Goal: Task Accomplishment & Management: Manage account settings

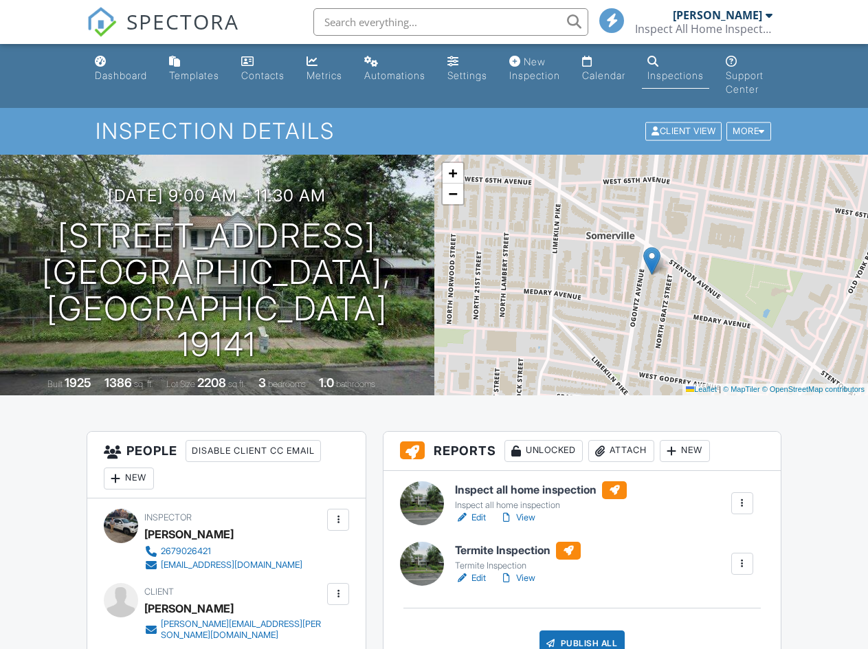
click at [624, 454] on div "Attach" at bounding box center [621, 451] width 66 height 22
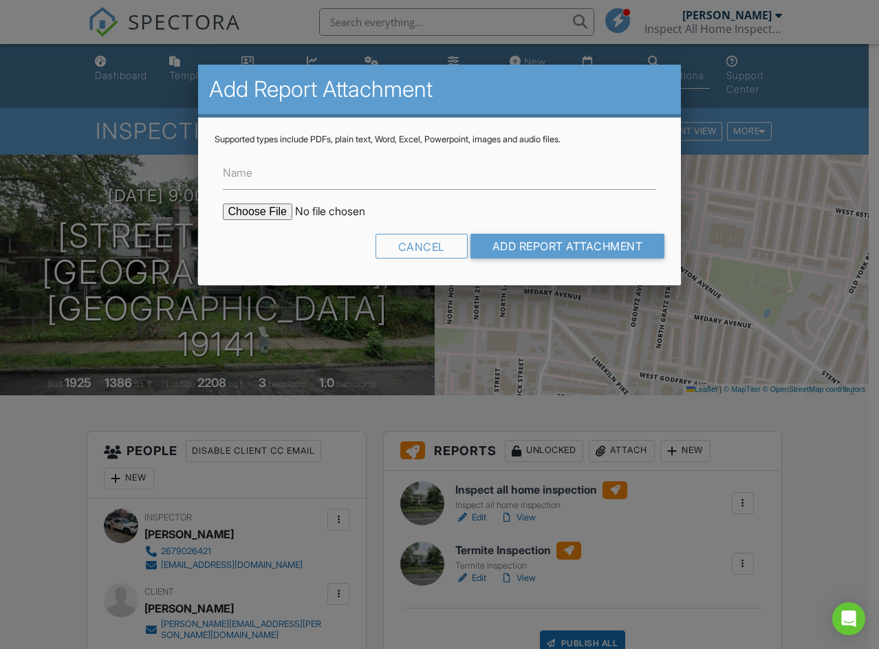
click at [281, 217] on input "file" at bounding box center [340, 211] width 234 height 16
type input "C:\fakepath\6323 Ogontz Ave radon.pdf"
click at [308, 175] on input "Name" at bounding box center [440, 173] width 434 height 34
type input "radon"
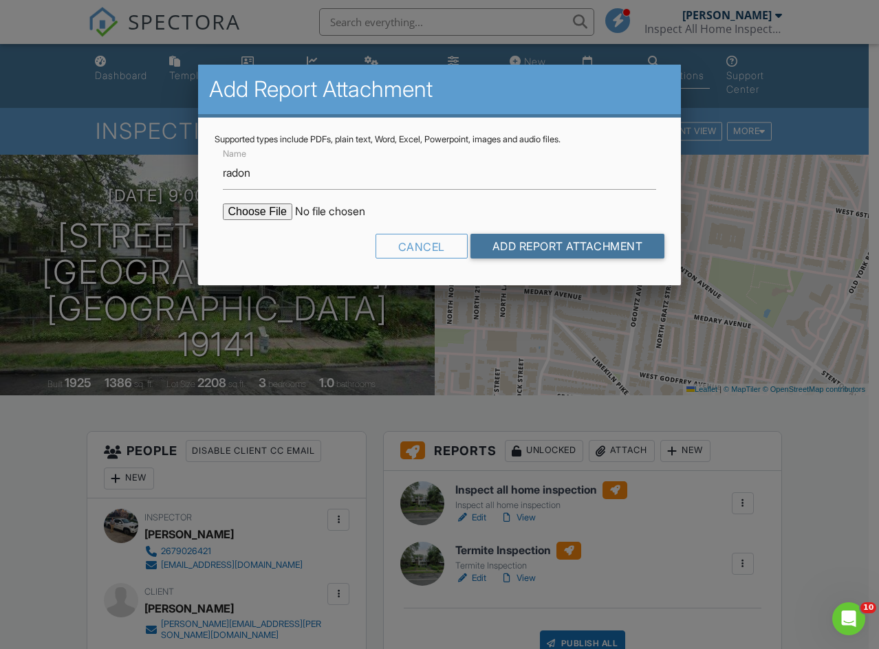
click at [523, 246] on input "Add Report Attachment" at bounding box center [567, 246] width 195 height 25
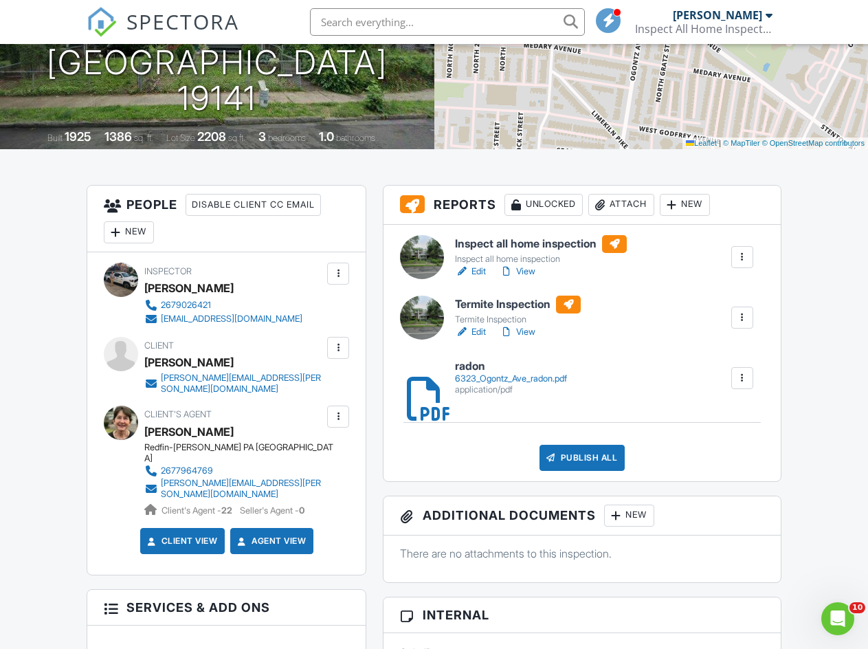
click at [586, 457] on div "Publish All" at bounding box center [583, 458] width 86 height 26
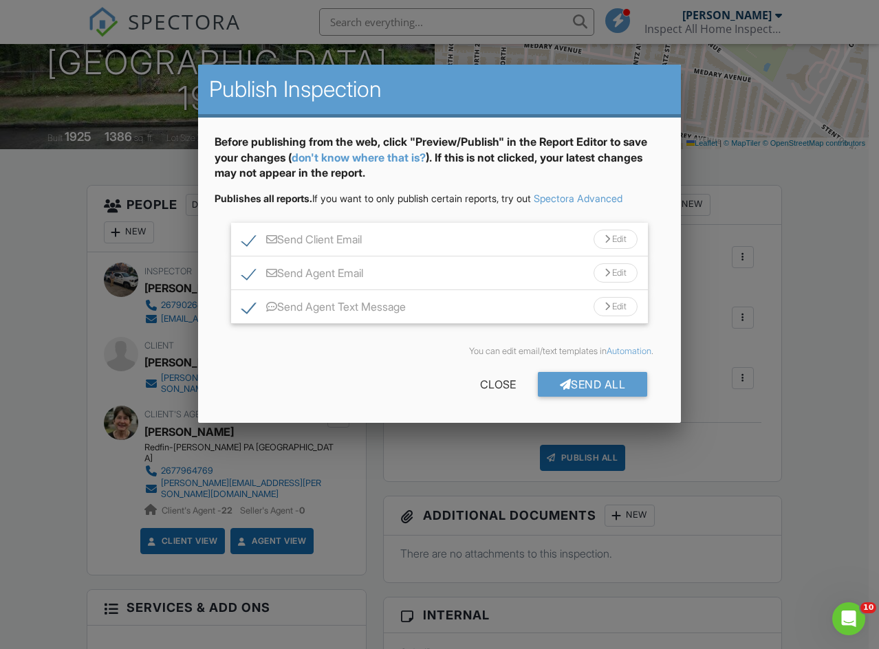
click at [256, 307] on label "Send Agent Text Message" at bounding box center [324, 308] width 164 height 17
checkbox input "false"
click at [615, 241] on div "Edit" at bounding box center [615, 239] width 44 height 19
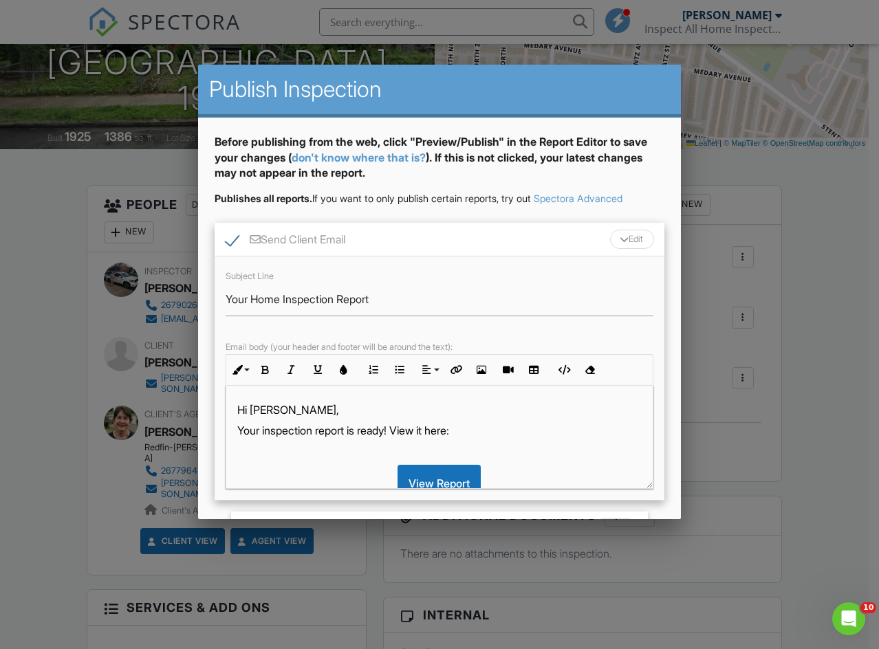
click at [399, 433] on p "Your inspection report is ready! View it here:" at bounding box center [439, 430] width 405 height 15
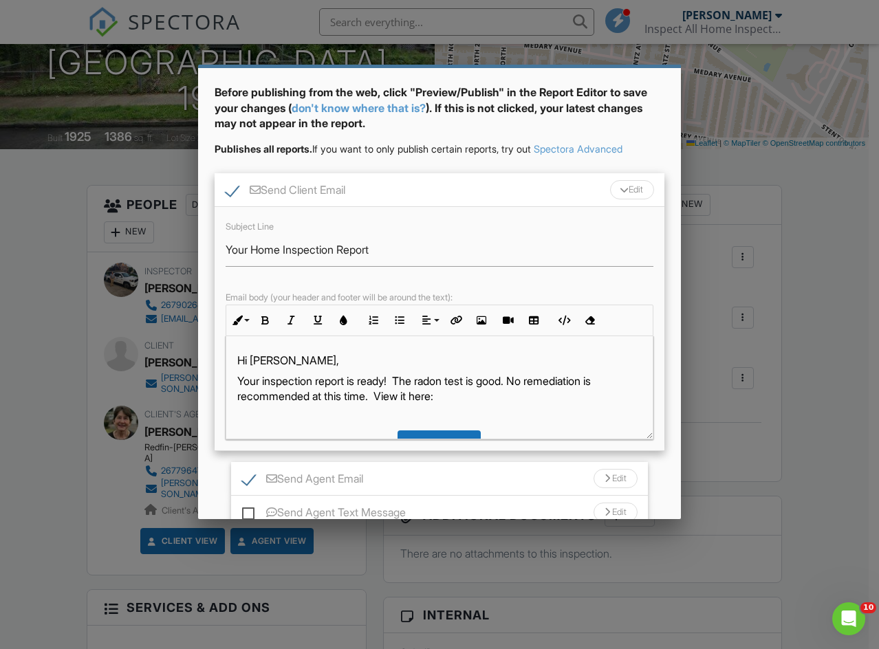
scroll to position [158, 0]
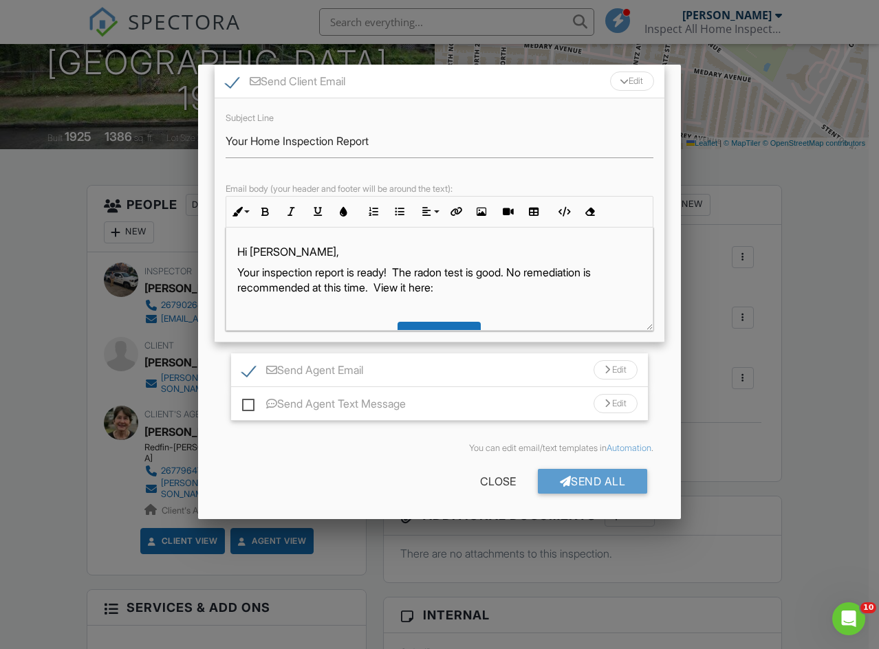
click at [597, 483] on div "Send All" at bounding box center [593, 481] width 110 height 25
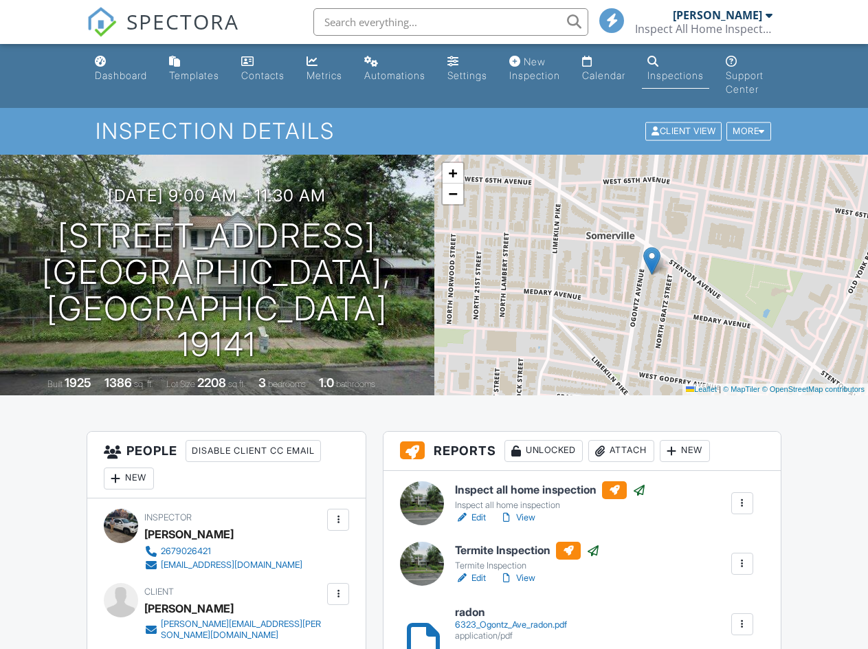
click at [122, 70] on div "Dashboard" at bounding box center [121, 75] width 52 height 12
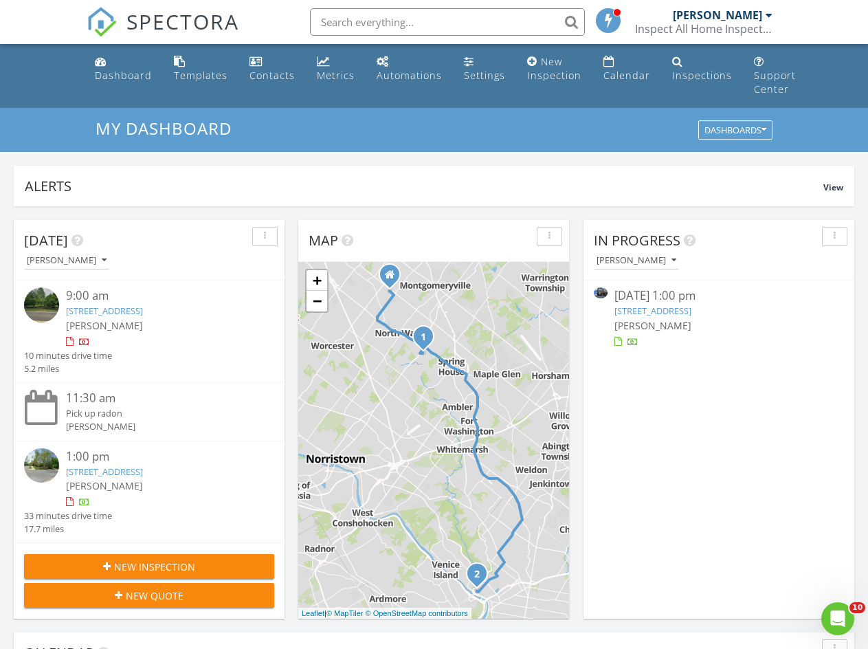
click at [692, 311] on link "[STREET_ADDRESS]" at bounding box center [653, 311] width 77 height 12
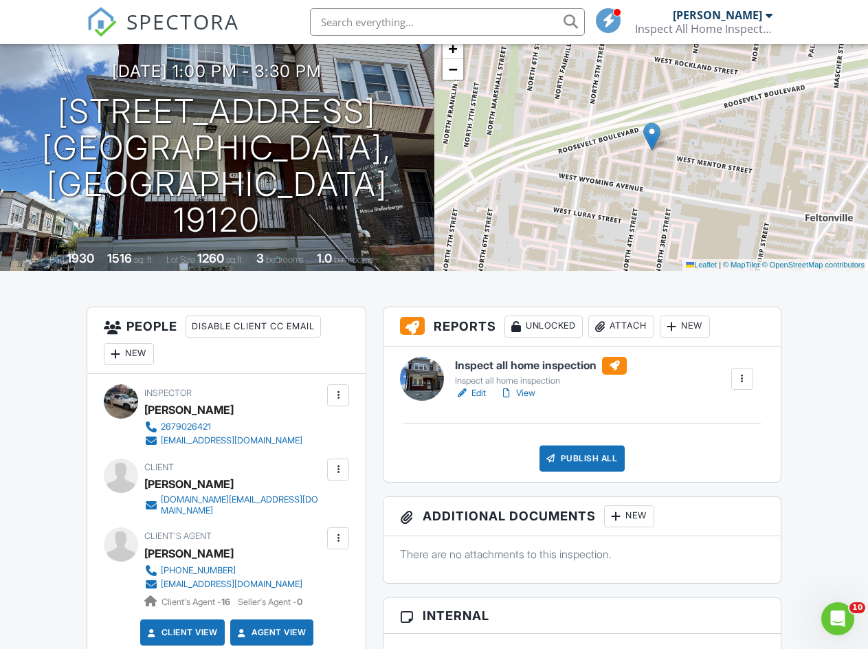
scroll to position [119, 0]
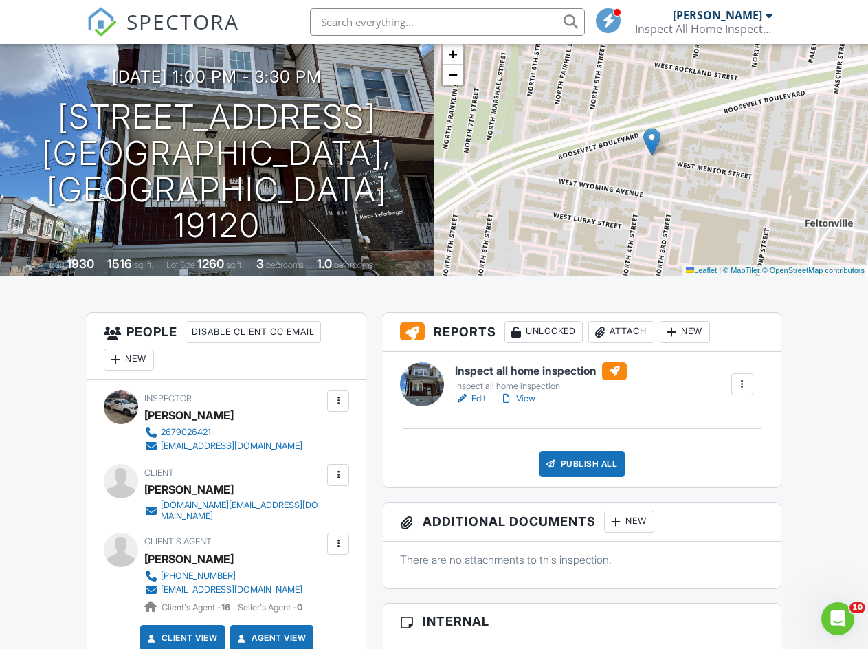
click at [478, 398] on link "Edit" at bounding box center [470, 399] width 31 height 14
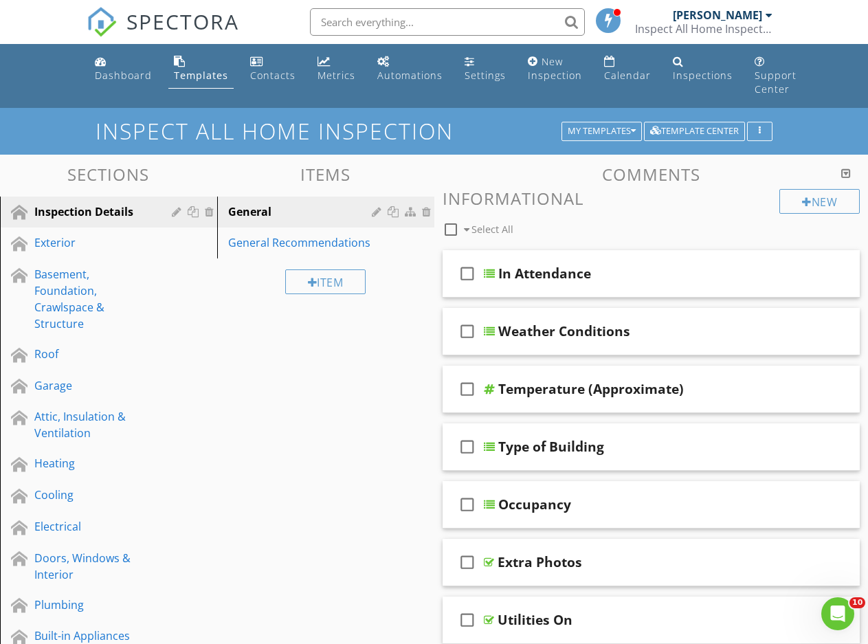
click at [47, 527] on div "Electrical" at bounding box center [93, 526] width 118 height 16
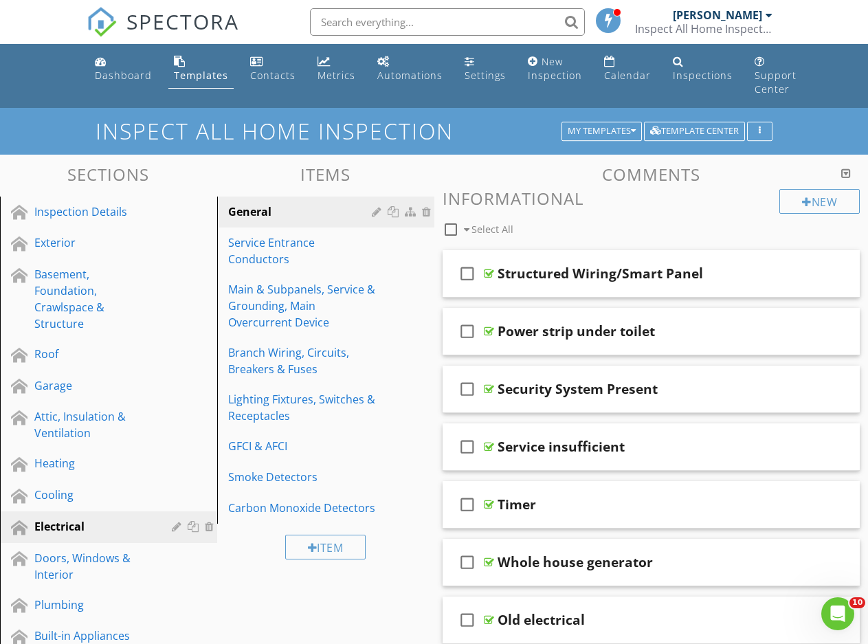
click at [309, 297] on div "Main & Subpanels, Service & Grounding, Main Overcurrent Device" at bounding box center [302, 305] width 148 height 49
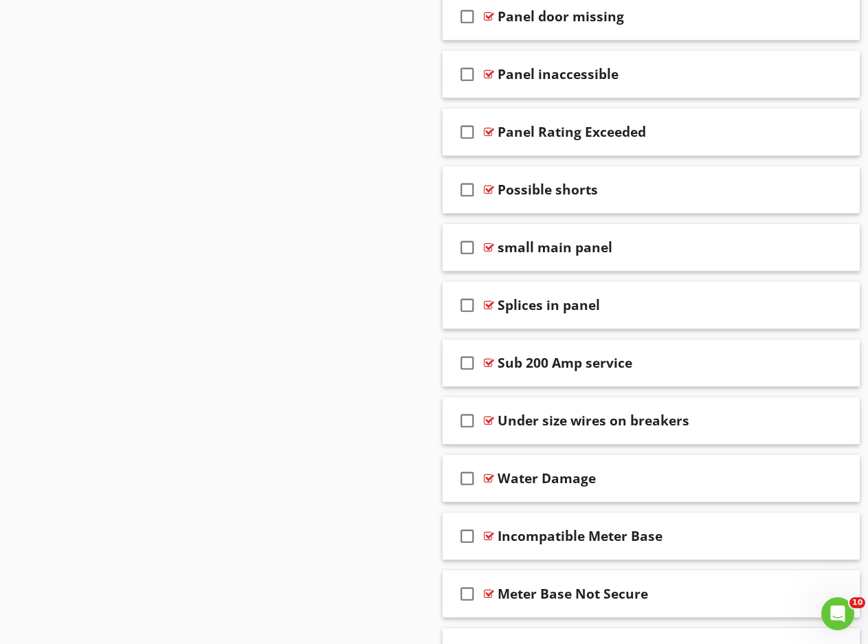
scroll to position [2782, 0]
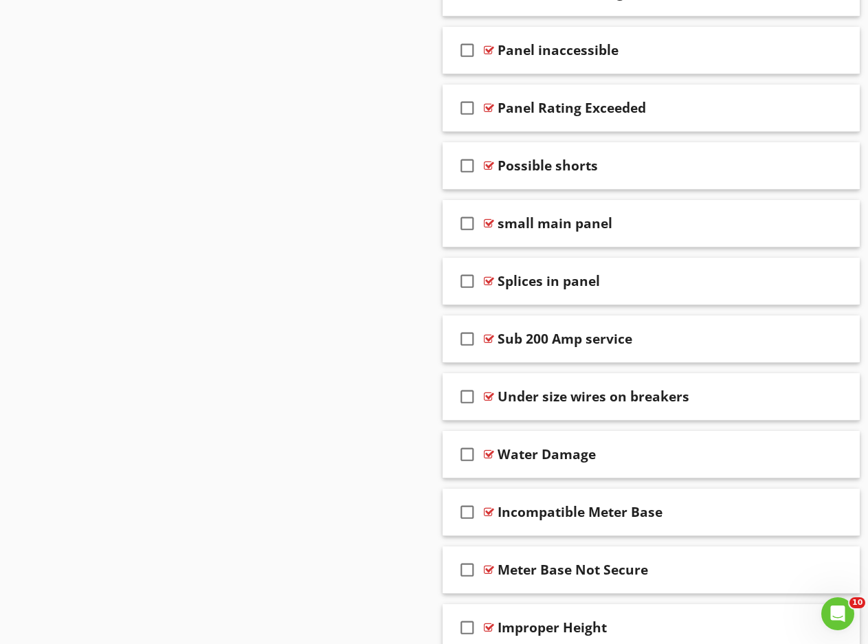
click at [642, 335] on div "Sub 200 Amp service" at bounding box center [644, 339] width 293 height 16
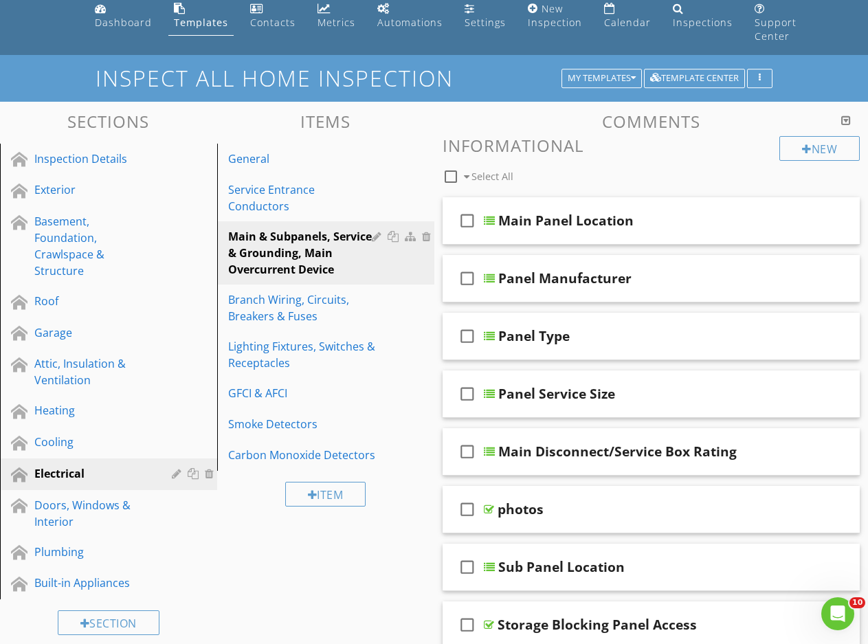
scroll to position [0, 0]
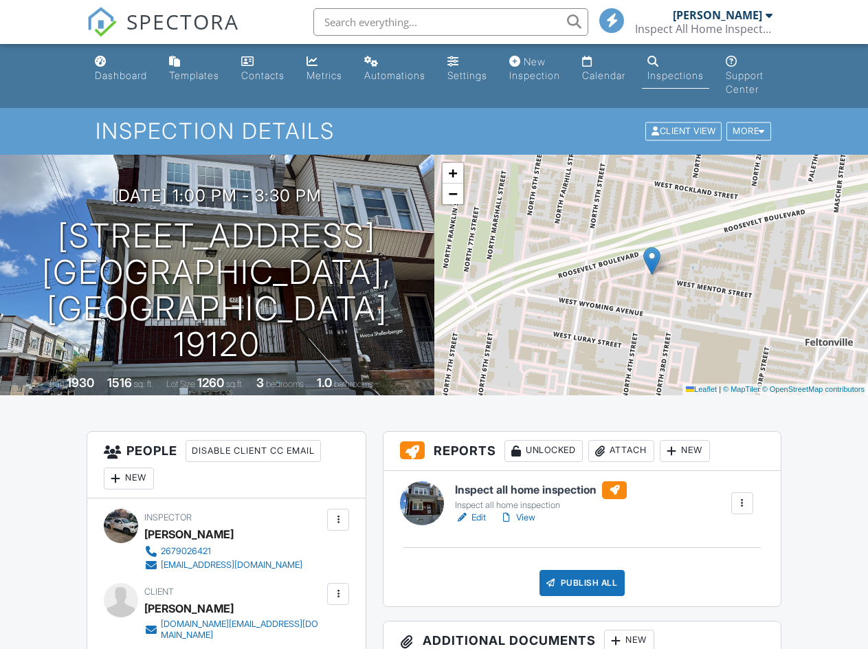
click at [483, 518] on link "Edit" at bounding box center [470, 518] width 31 height 14
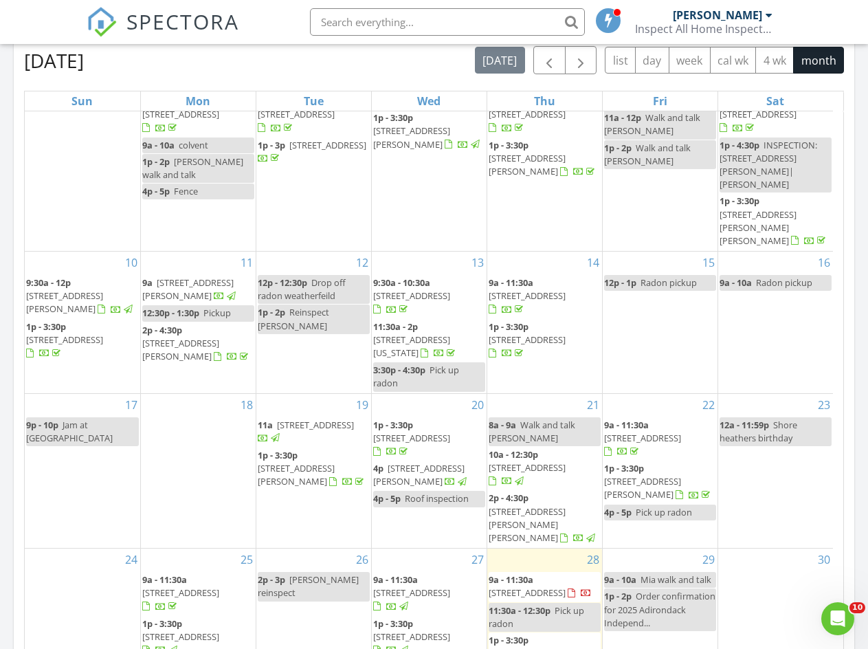
scroll to position [239, 0]
